Goal: Information Seeking & Learning: Learn about a topic

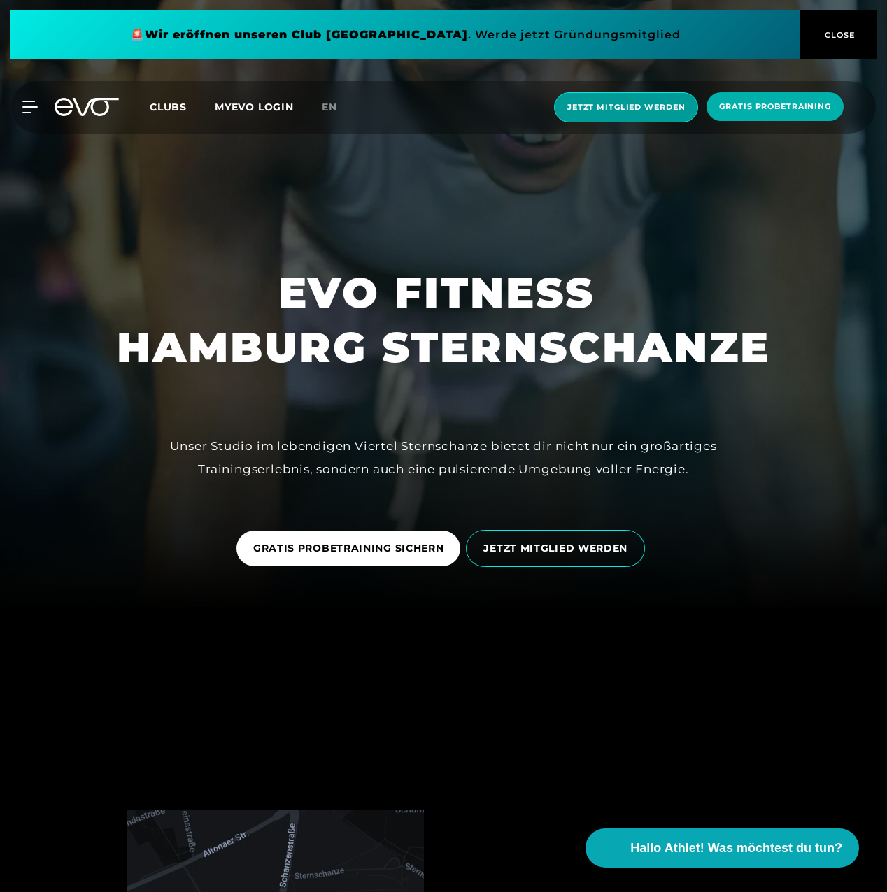
click at [594, 107] on span "Jetzt Mitglied werden" at bounding box center [625, 107] width 117 height 12
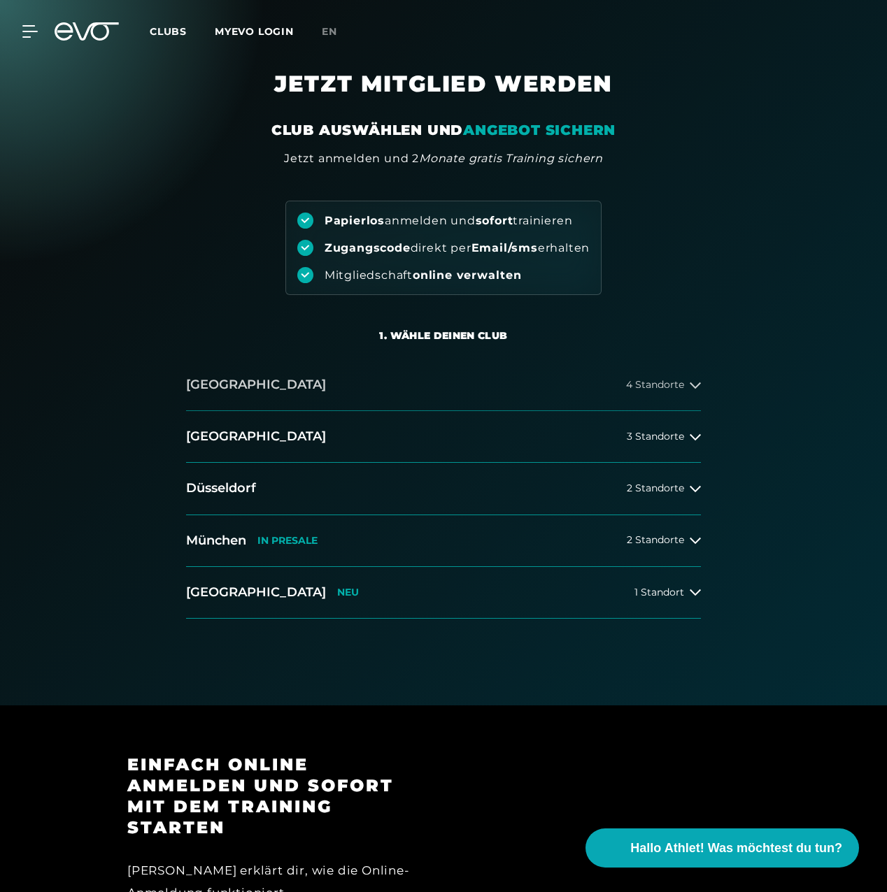
click at [647, 395] on button "[GEOGRAPHIC_DATA] 4 Standorte" at bounding box center [443, 385] width 515 height 52
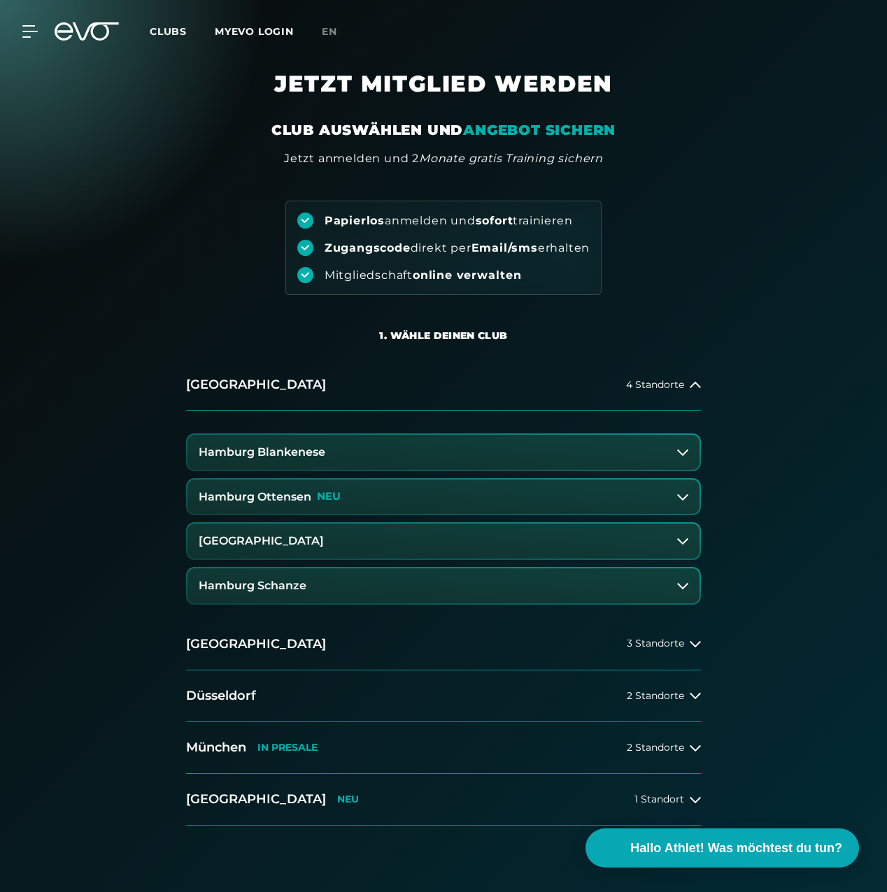
click at [408, 580] on button "Hamburg Schanze" at bounding box center [443, 585] width 512 height 35
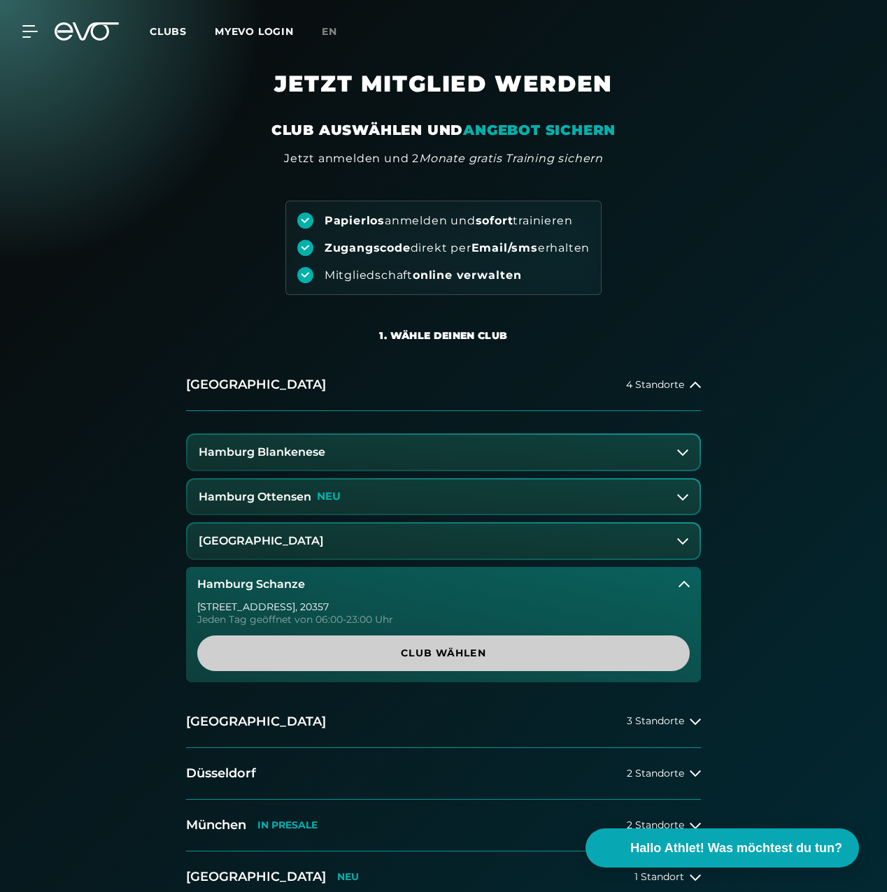
click at [429, 655] on span "Club wählen" at bounding box center [443, 653] width 459 height 15
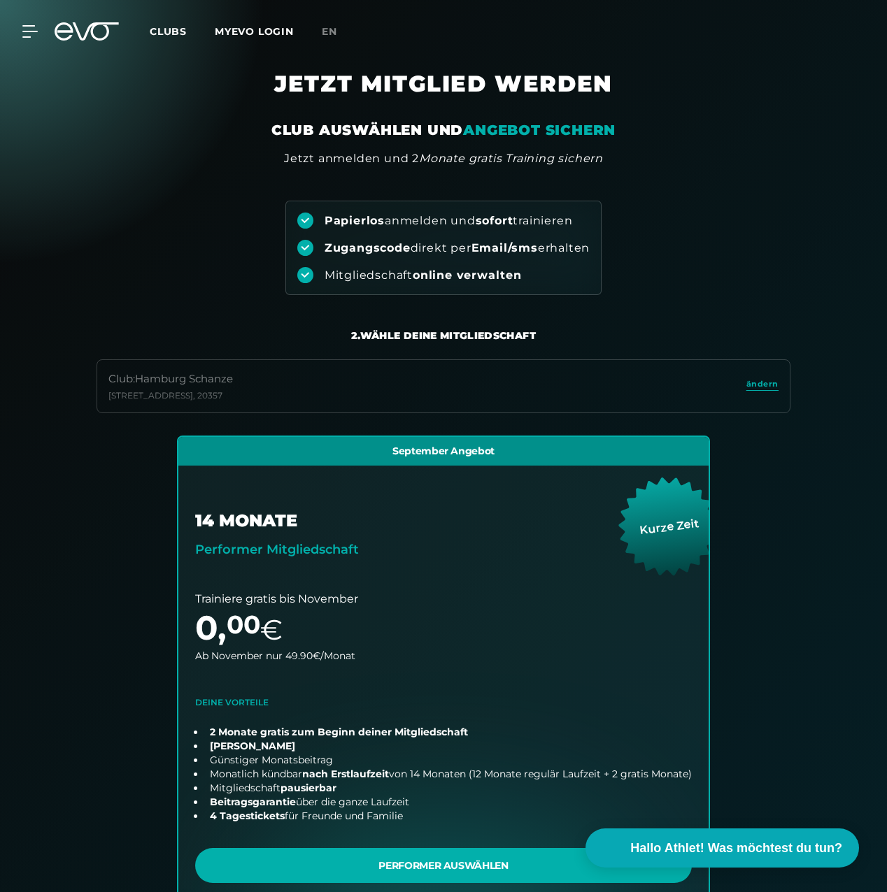
click at [182, 31] on span "Clubs" at bounding box center [168, 31] width 37 height 13
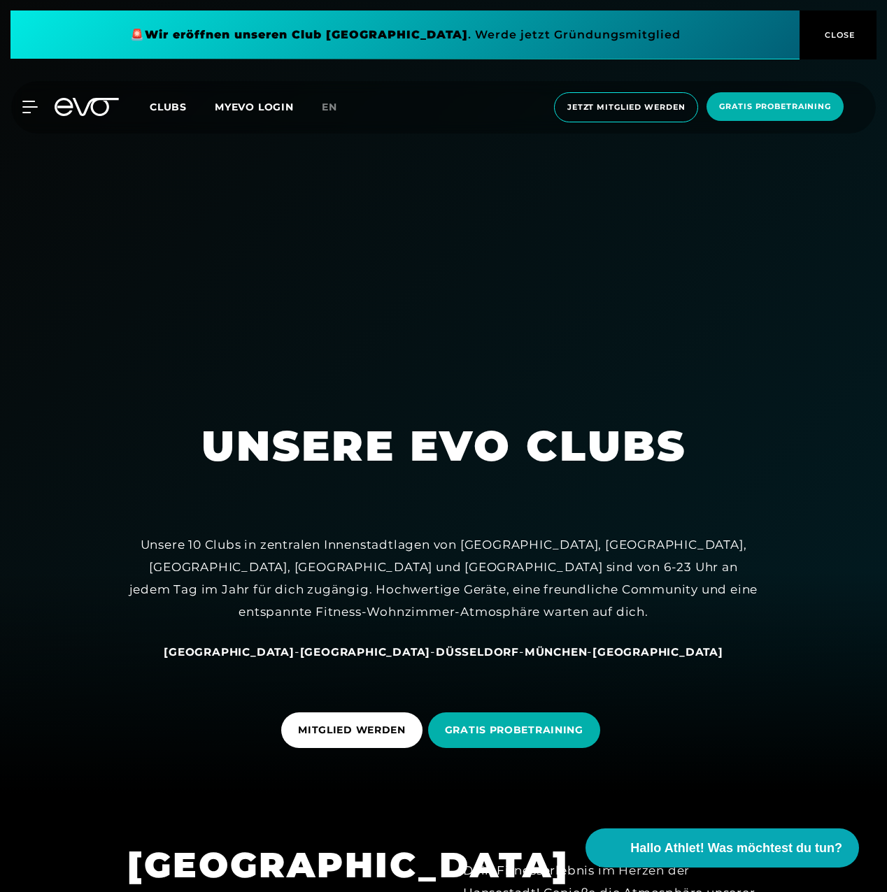
scroll to position [280, 0]
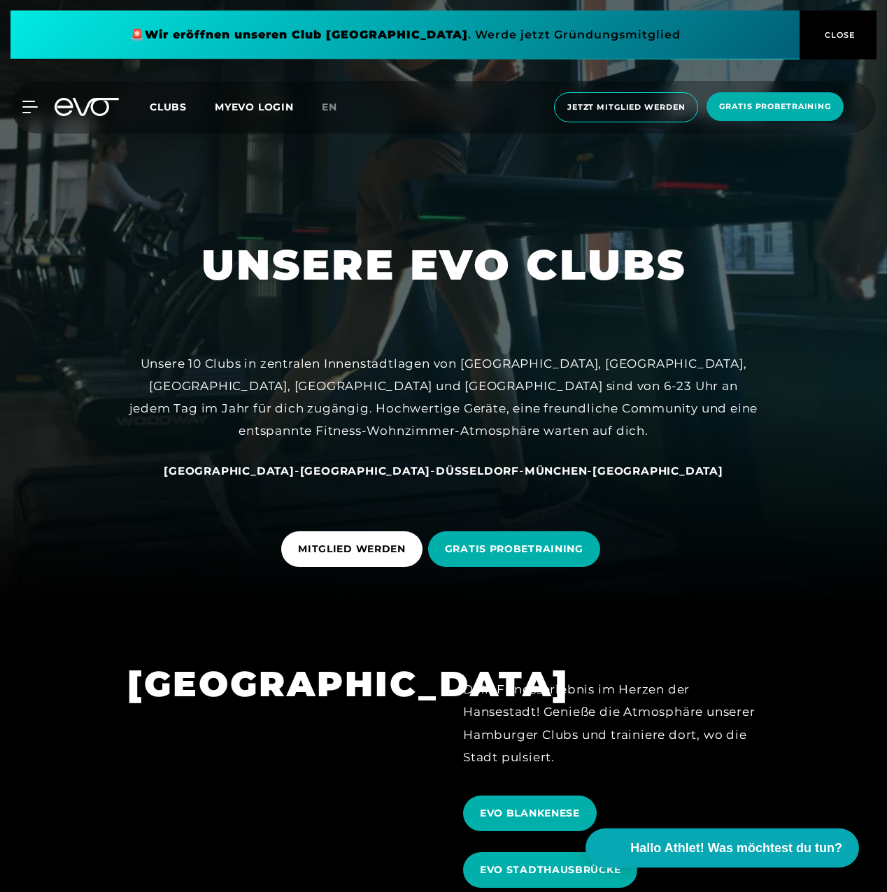
click at [280, 469] on span "[GEOGRAPHIC_DATA]" at bounding box center [229, 470] width 131 height 13
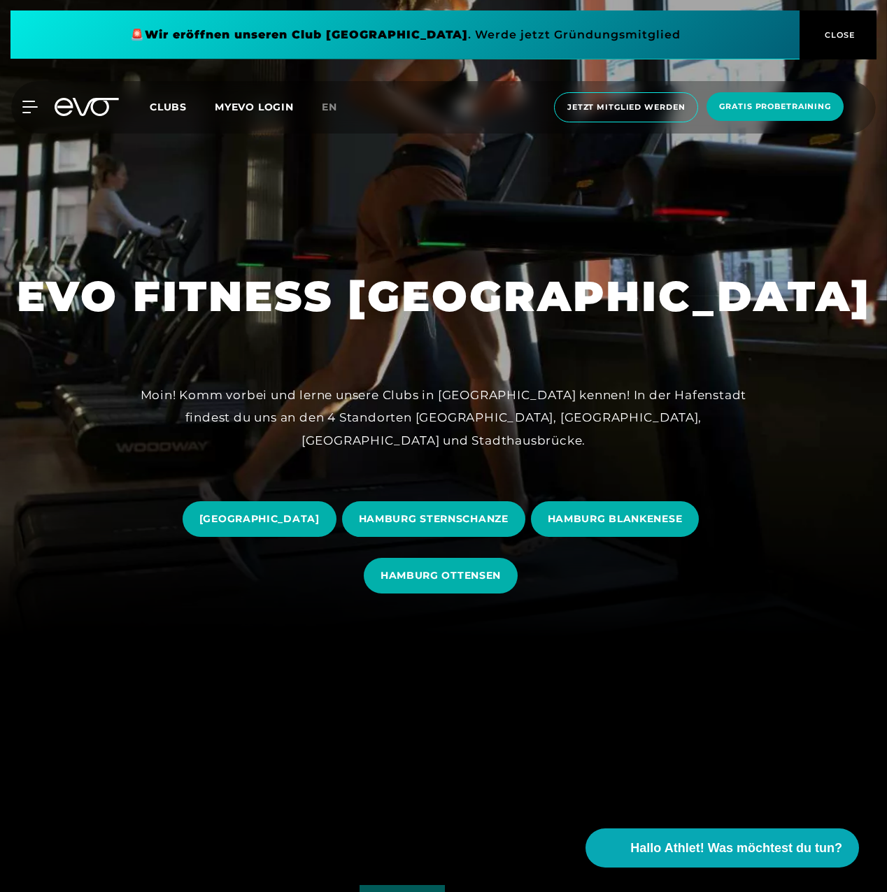
scroll to position [489, 0]
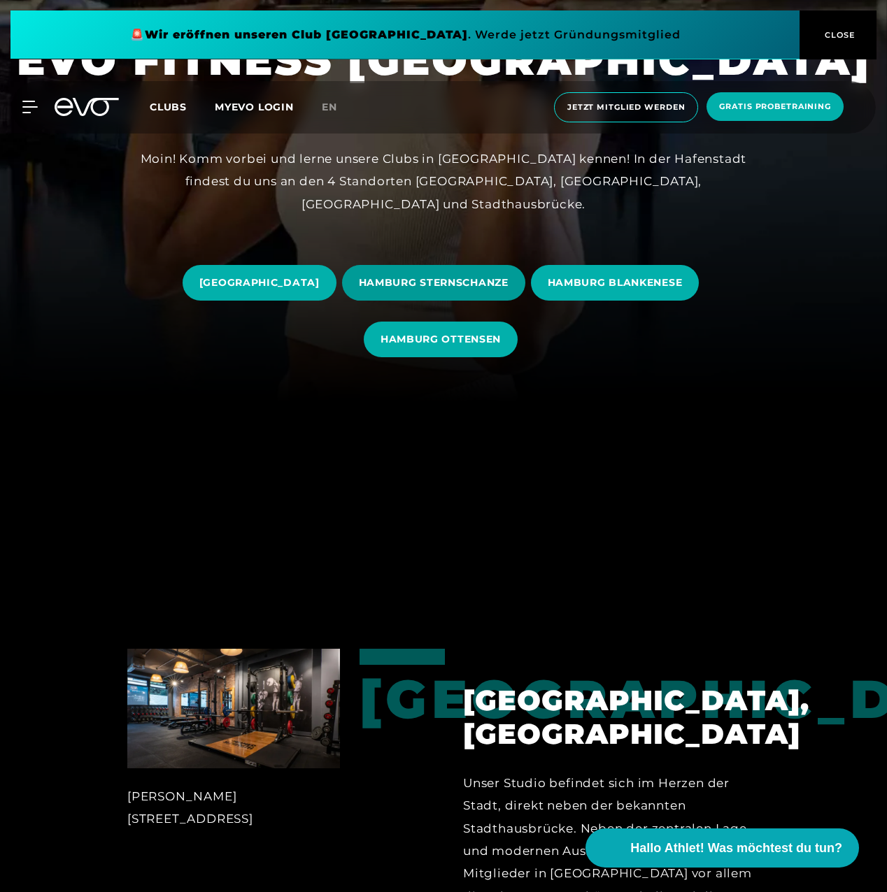
click at [480, 275] on span "HAMBURG STERNSCHANZE" at bounding box center [433, 283] width 183 height 36
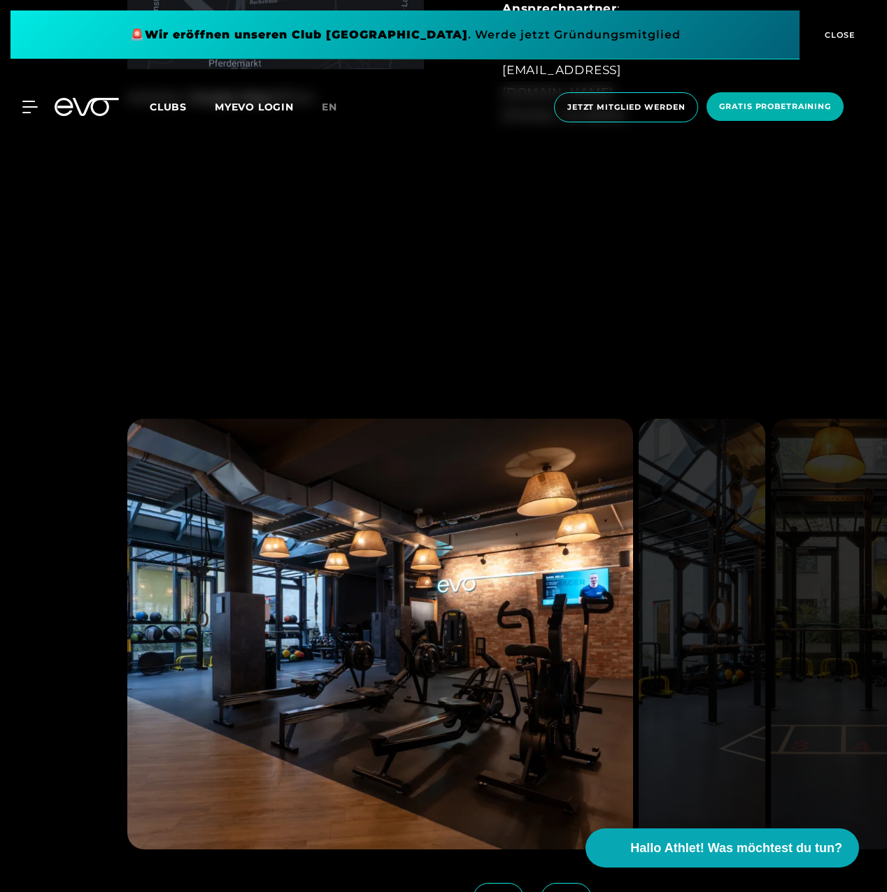
scroll to position [1538, 0]
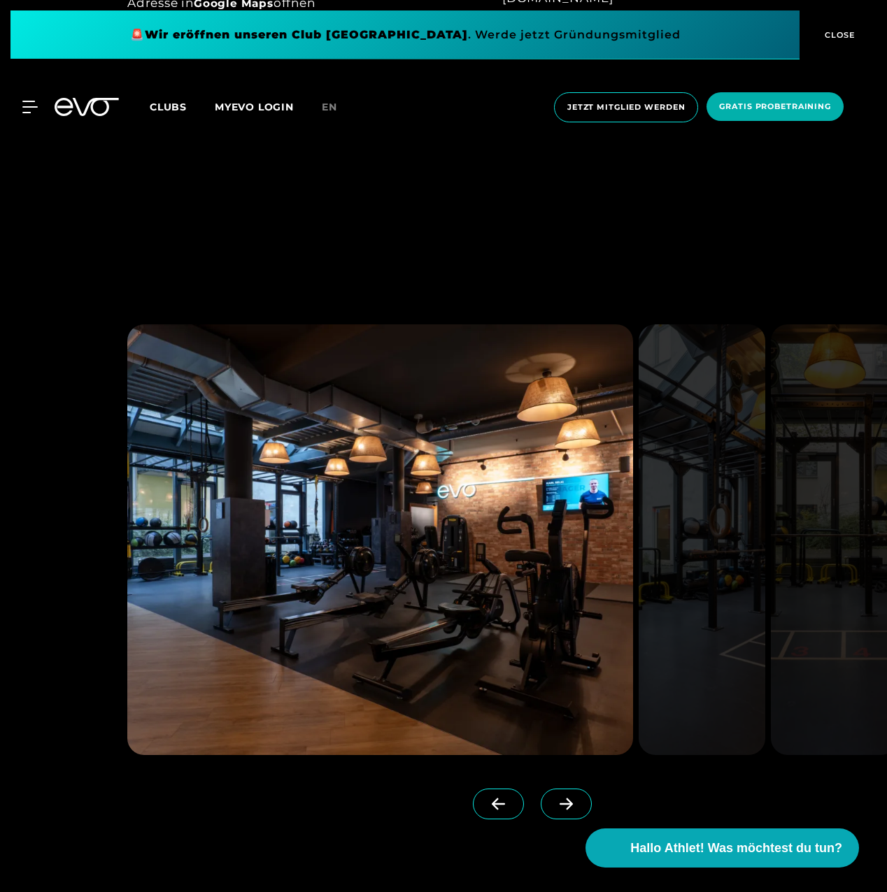
click at [554, 798] on icon at bounding box center [566, 804] width 24 height 13
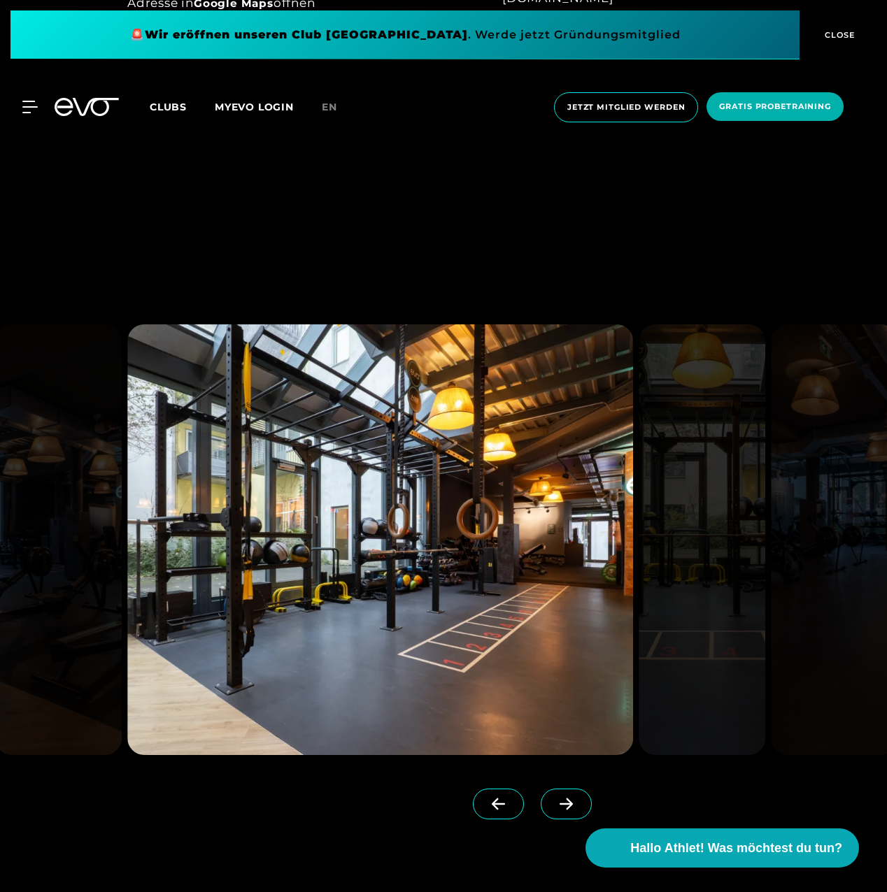
click at [554, 800] on icon at bounding box center [566, 804] width 24 height 13
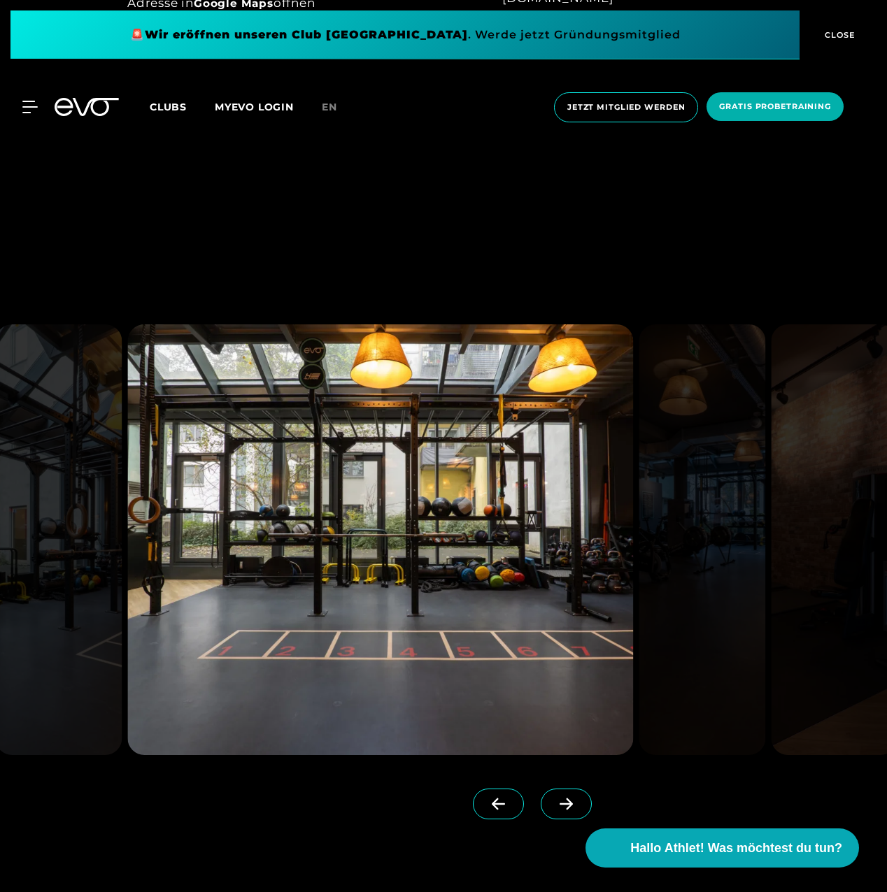
click at [559, 800] on icon at bounding box center [565, 804] width 13 height 12
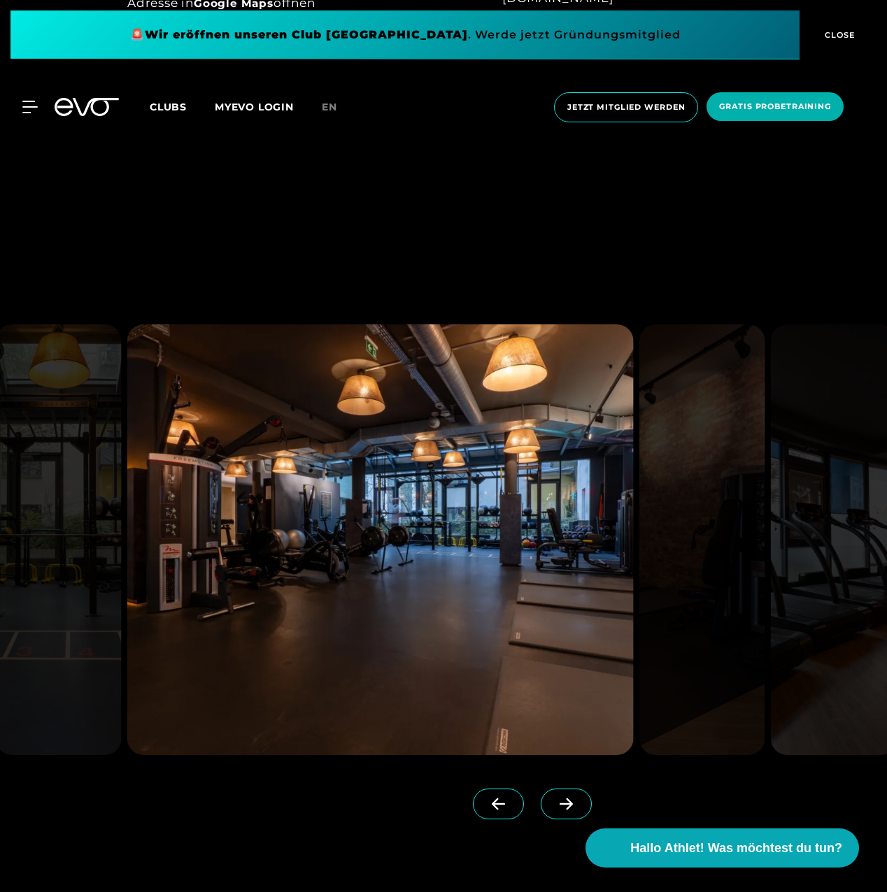
click at [554, 800] on icon at bounding box center [566, 804] width 24 height 13
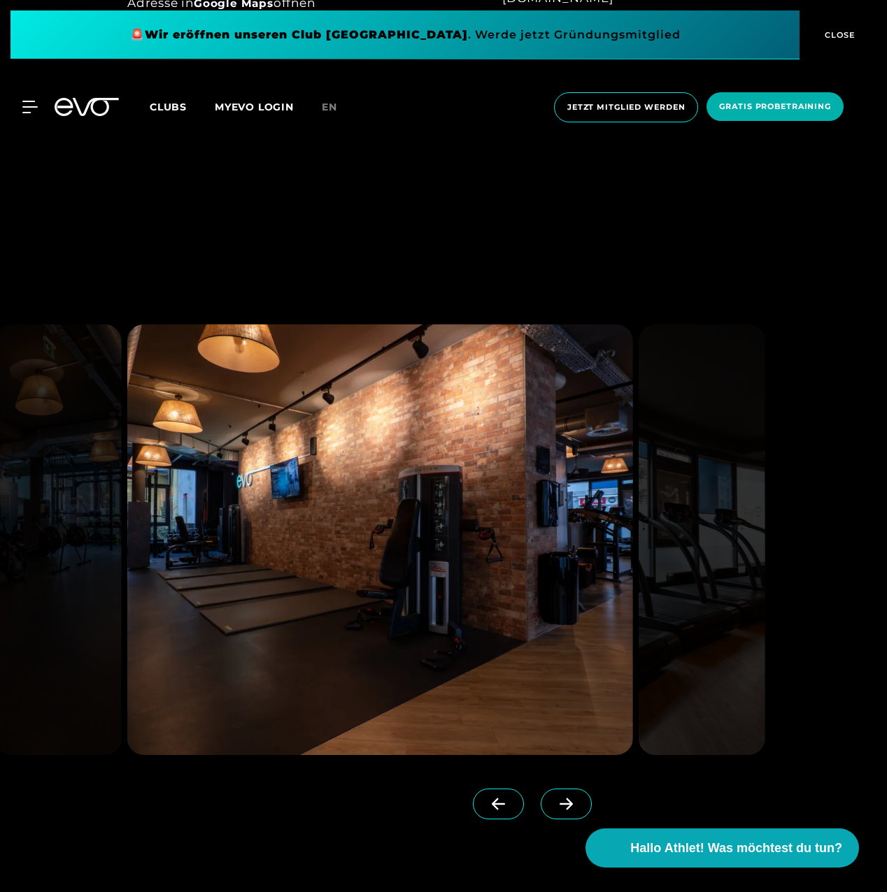
click at [554, 800] on icon at bounding box center [566, 804] width 24 height 13
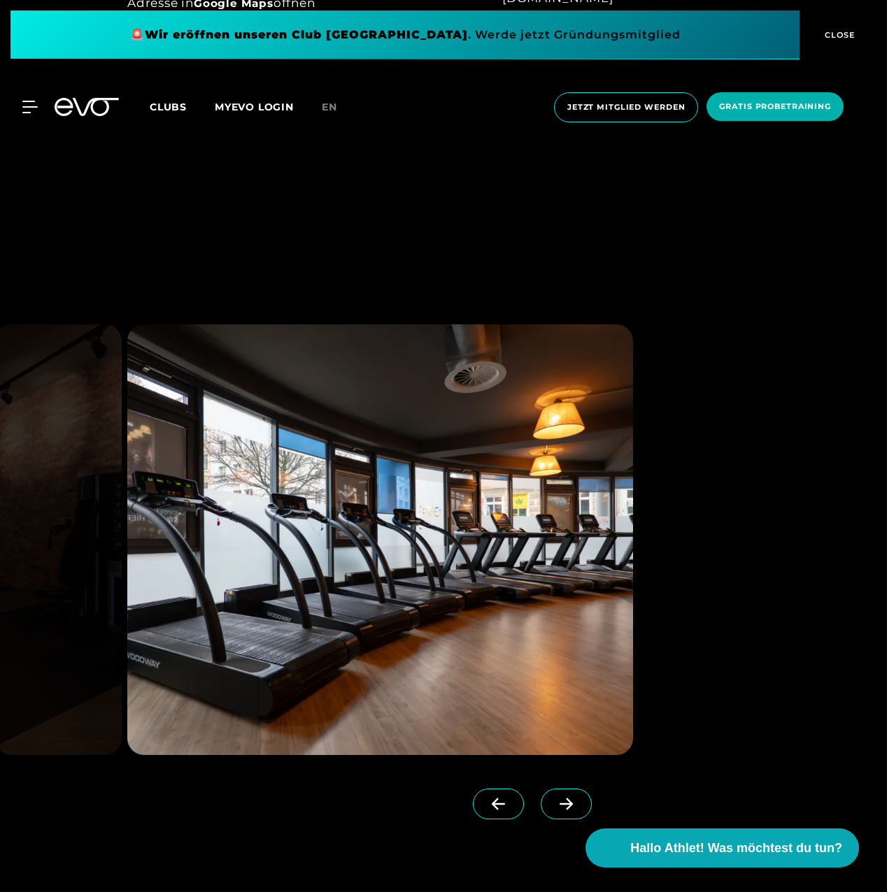
click at [554, 800] on icon at bounding box center [566, 804] width 24 height 13
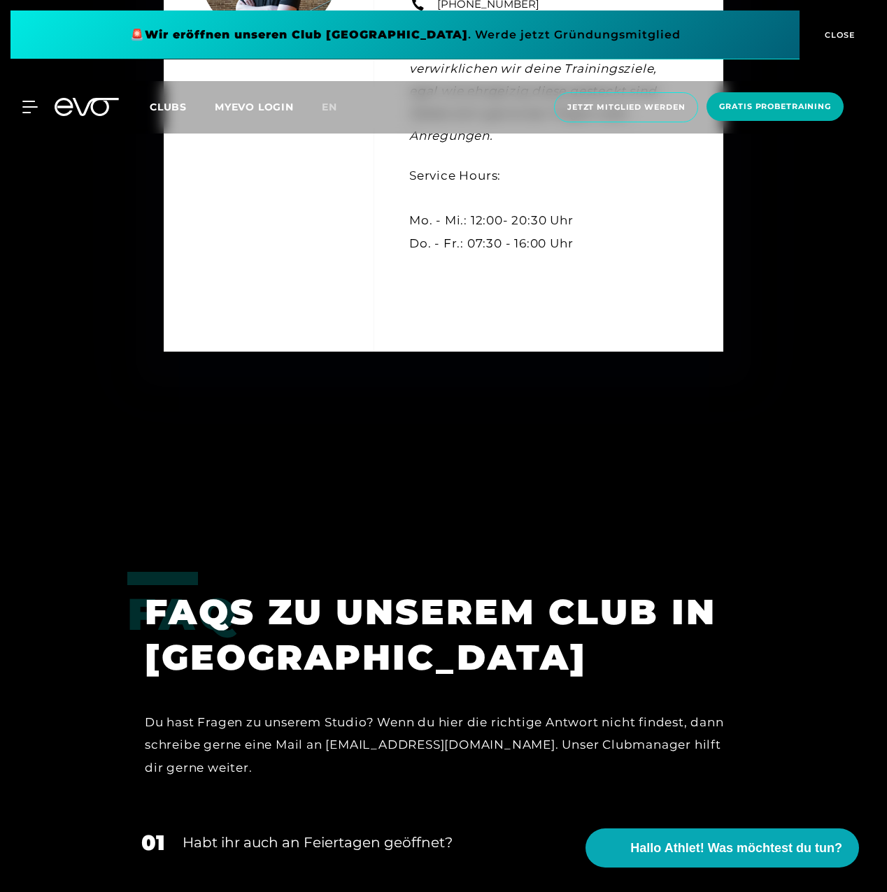
scroll to position [5384, 0]
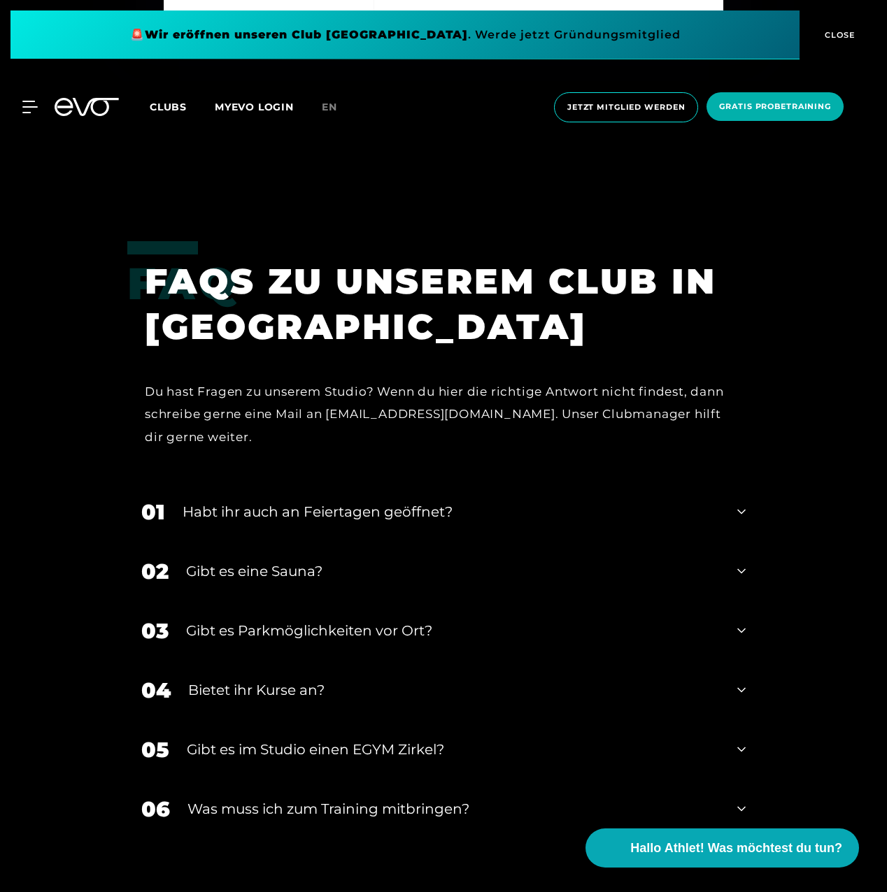
click at [275, 680] on div "Bietet ihr Kurse an?" at bounding box center [453, 690] width 531 height 21
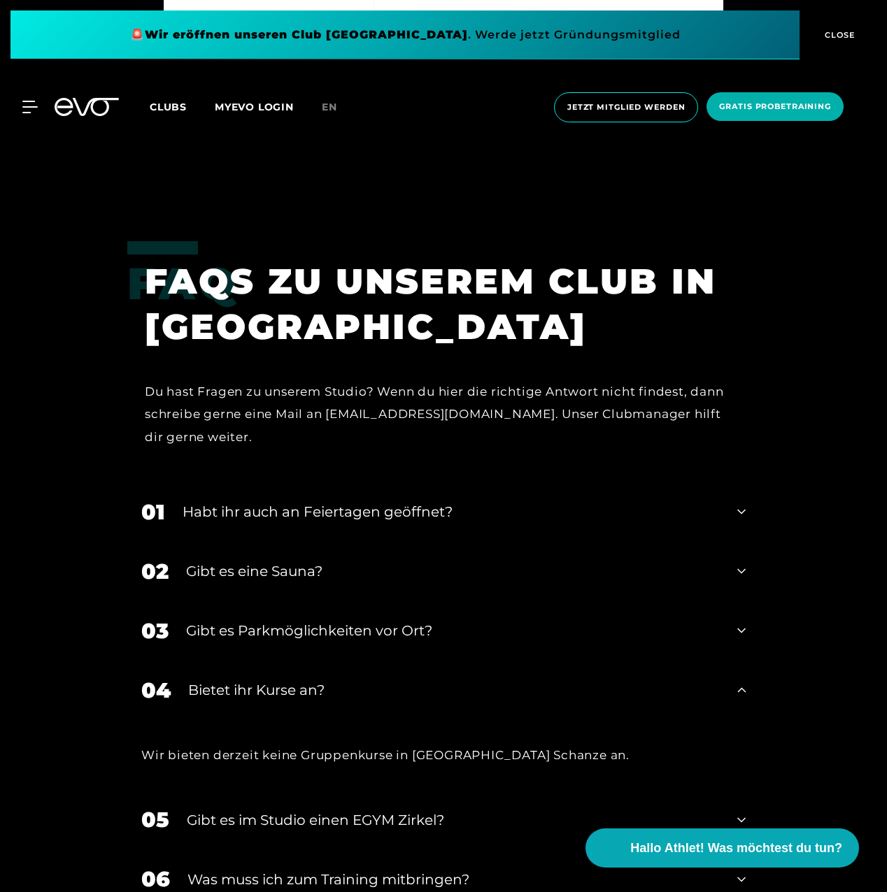
click at [275, 680] on div "Bietet ihr Kurse an?" at bounding box center [453, 690] width 531 height 21
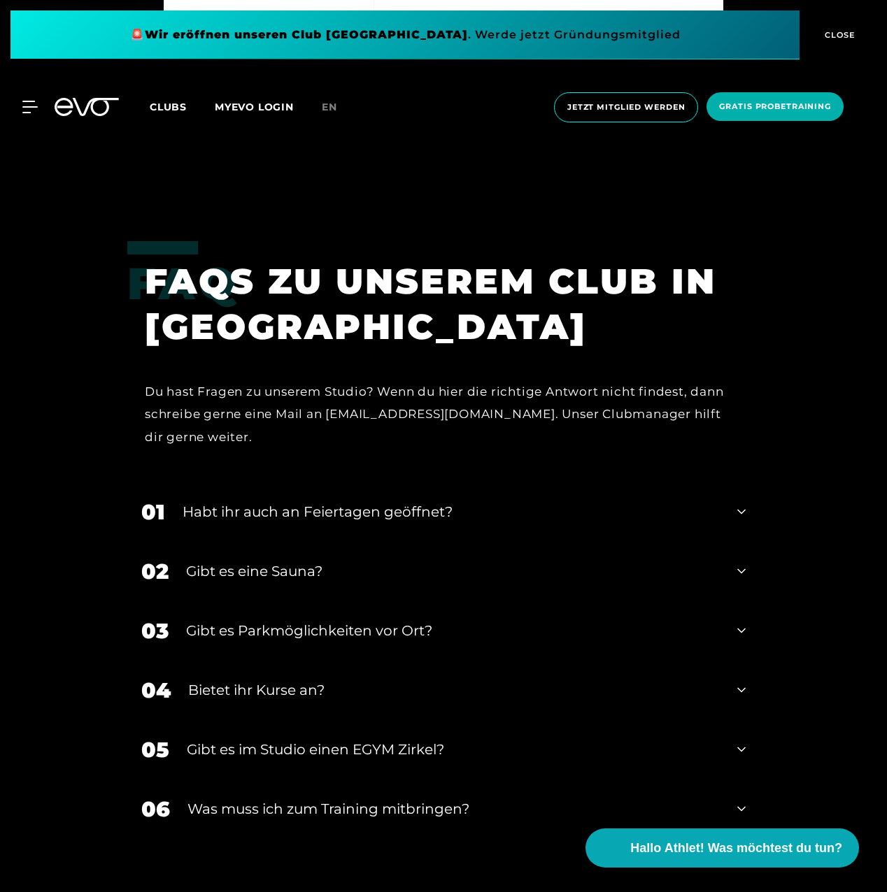
click at [273, 739] on div "Gibt es im Studio einen EGYM Zirkel?" at bounding box center [453, 749] width 533 height 21
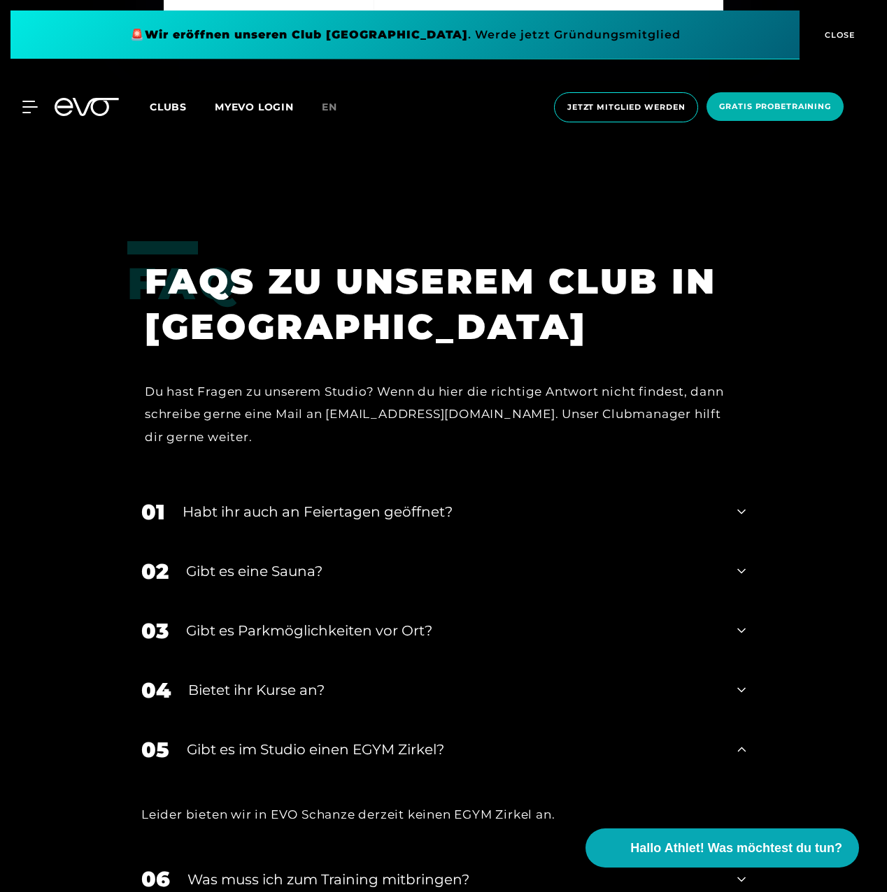
click at [273, 739] on div "Gibt es im Studio einen EGYM Zirkel?" at bounding box center [453, 749] width 533 height 21
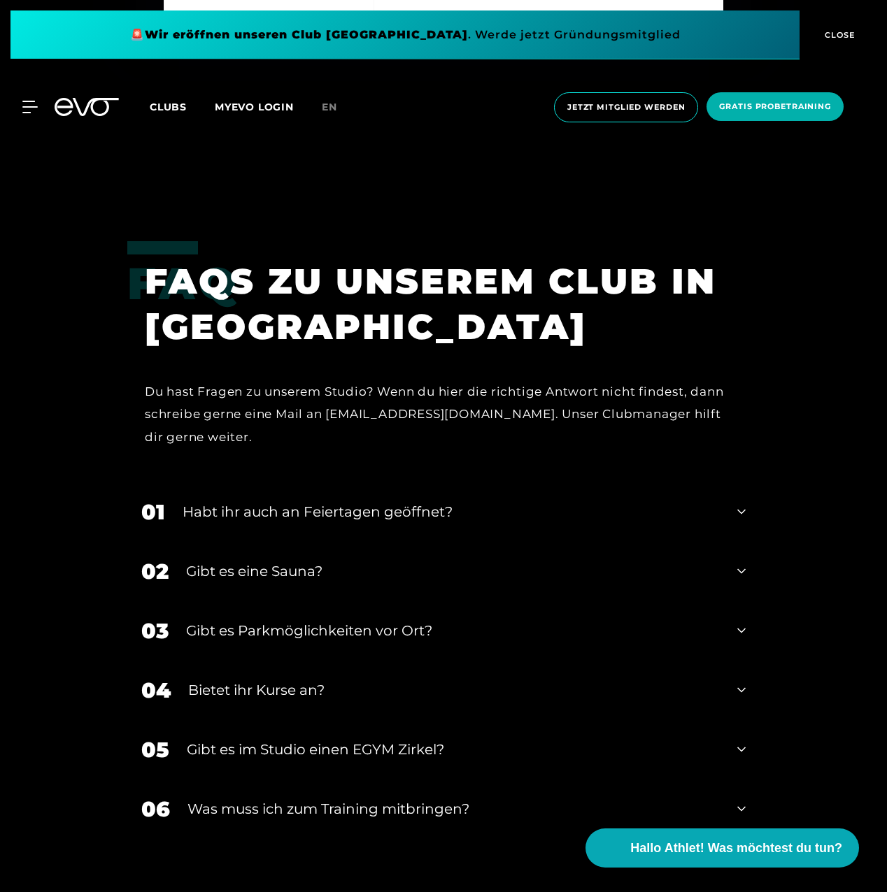
click at [303, 798] on div "Was muss ich zum Training mitbringen?" at bounding box center [453, 808] width 532 height 21
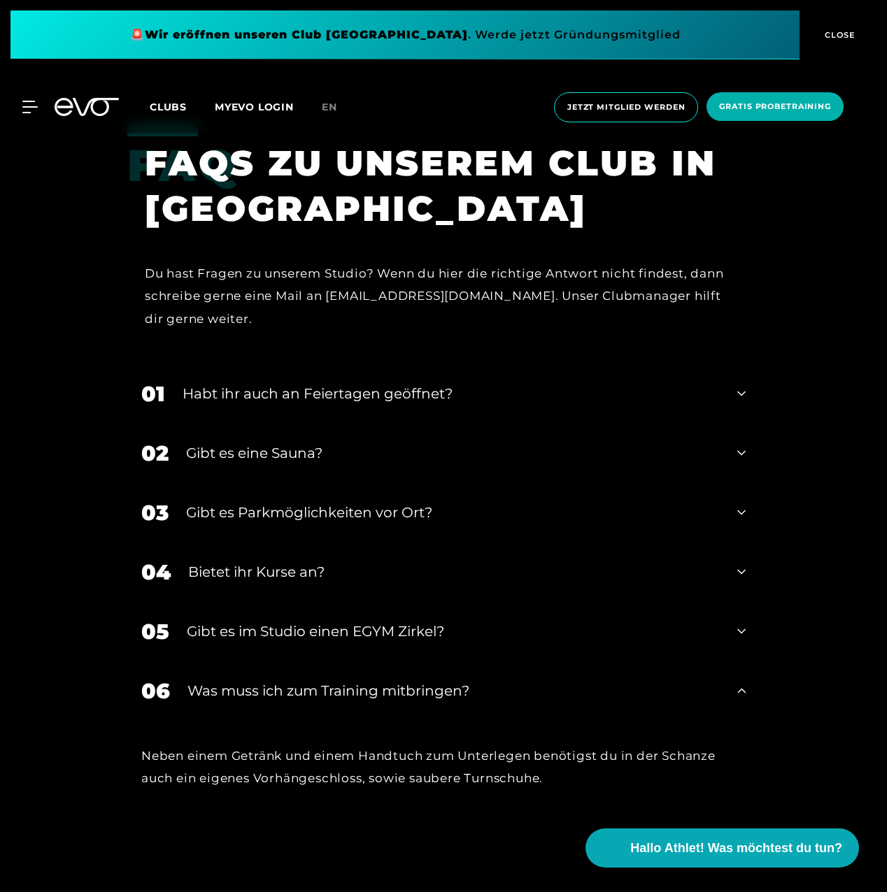
scroll to position [5524, 0]
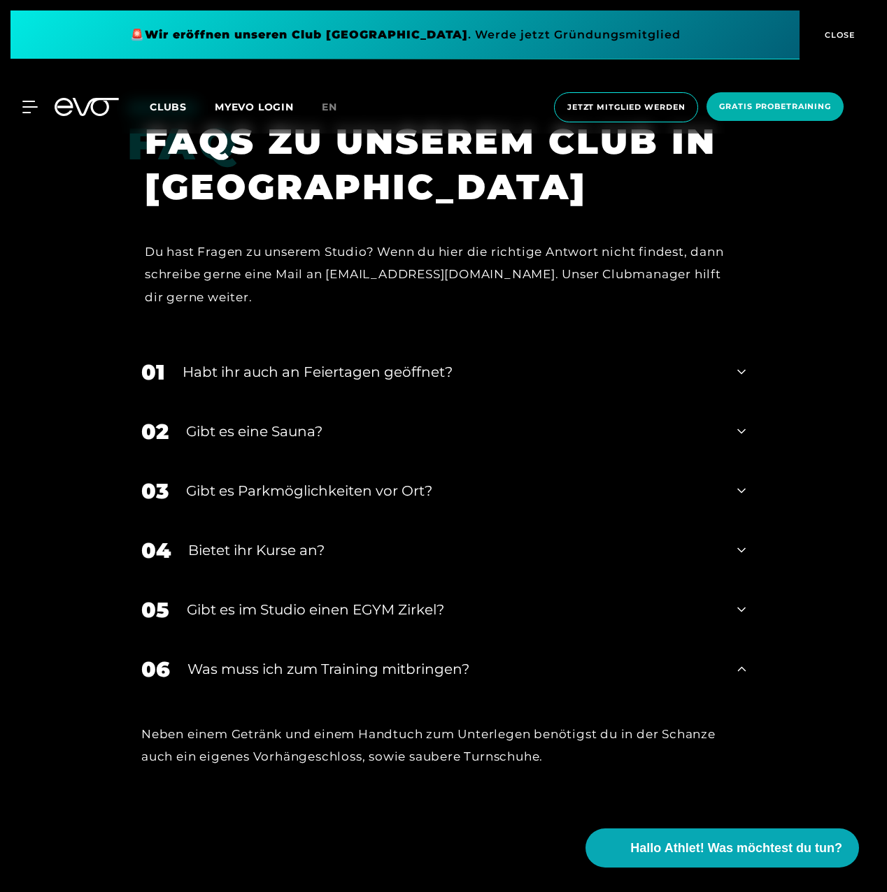
click at [285, 659] on div "Was muss ich zum Training mitbringen?" at bounding box center [453, 669] width 532 height 21
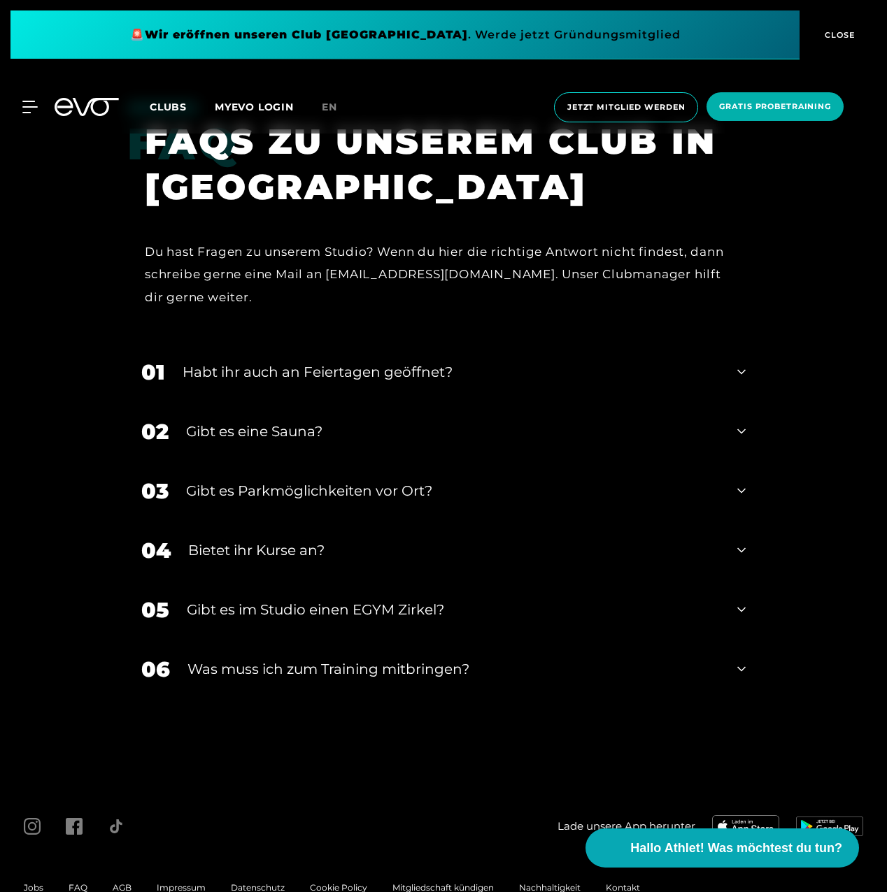
scroll to position [5524, 0]
